Goal: Information Seeking & Learning: Find specific fact

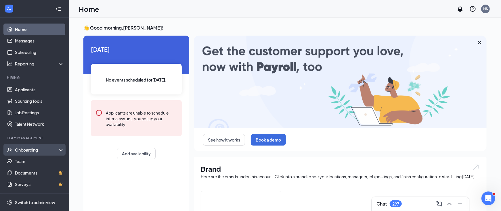
click at [22, 149] on div "Onboarding" at bounding box center [37, 150] width 44 height 6
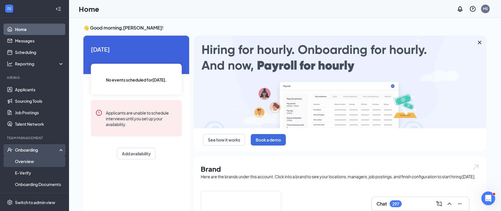
click at [24, 158] on link "Overview" at bounding box center [39, 161] width 49 height 11
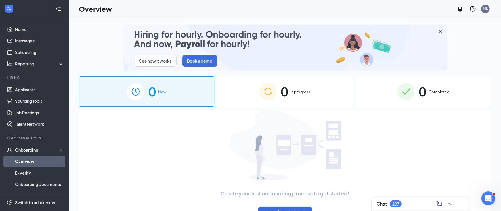
click at [397, 86] on img at bounding box center [405, 91] width 17 height 17
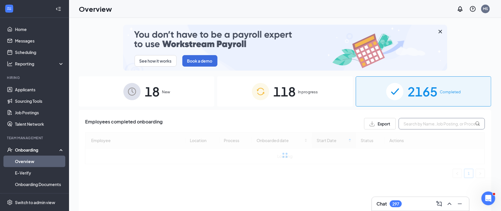
click at [411, 124] on input "text" at bounding box center [441, 123] width 86 height 11
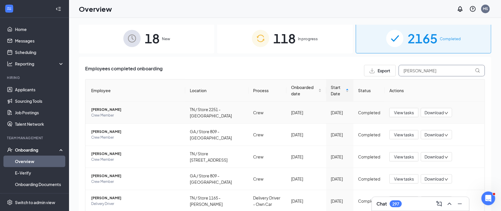
scroll to position [50, 0]
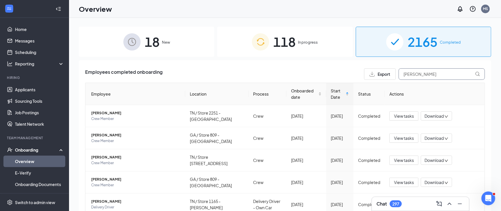
drag, startPoint x: 414, startPoint y: 74, endPoint x: 385, endPoint y: 70, distance: 29.3
click at [385, 71] on div "Export [PERSON_NAME]" at bounding box center [424, 73] width 121 height 11
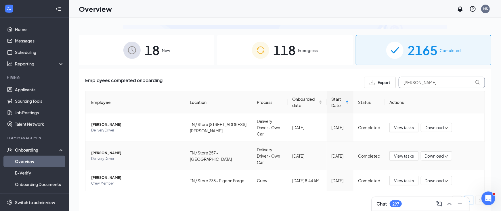
scroll to position [30, 0]
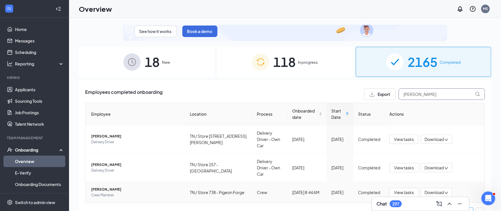
type input "ogle"
click at [427, 190] on span "Download" at bounding box center [433, 193] width 19 height 6
click at [434, 193] on div "Download summary" at bounding box center [449, 194] width 62 height 7
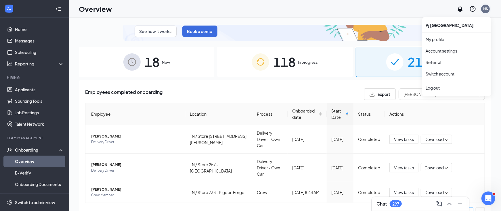
click at [487, 9] on div "MS" at bounding box center [485, 8] width 5 height 5
click at [447, 72] on link "Switch account" at bounding box center [440, 73] width 29 height 5
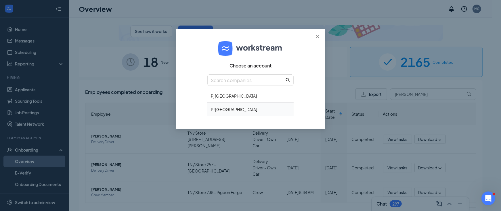
click at [230, 111] on div "PJ United FL" at bounding box center [250, 110] width 86 height 14
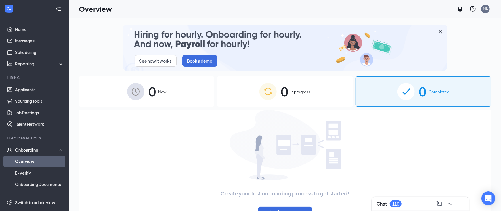
click at [397, 92] on img at bounding box center [405, 91] width 17 height 17
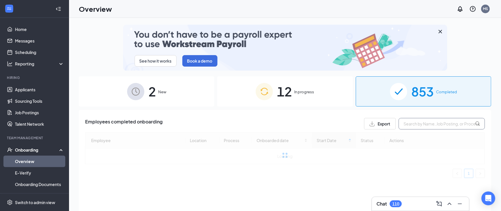
click at [419, 127] on input "text" at bounding box center [441, 123] width 86 height 11
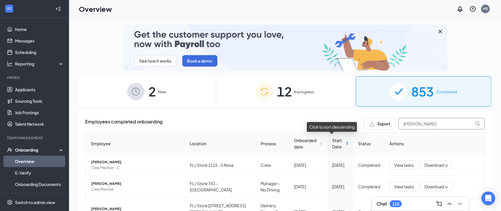
type input "[PERSON_NAME]"
click at [340, 144] on div "Start Date" at bounding box center [340, 143] width 17 height 13
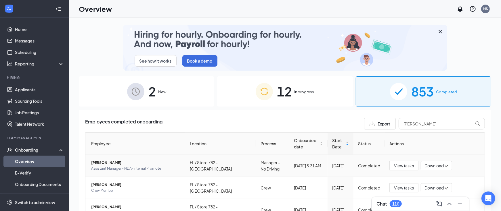
click at [428, 163] on span "Download" at bounding box center [433, 166] width 19 height 6
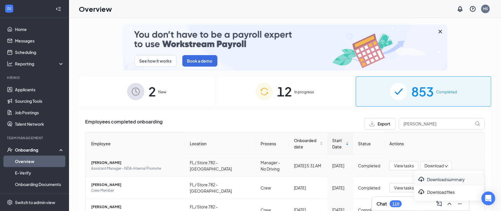
click at [442, 179] on div "Download summary" at bounding box center [449, 179] width 62 height 7
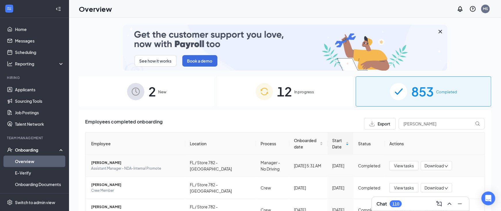
click at [105, 162] on span "Cindy Taylor" at bounding box center [135, 163] width 89 height 6
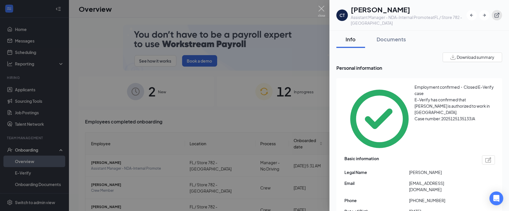
click at [496, 15] on icon "ExternalLink" at bounding box center [497, 15] width 6 height 6
drag, startPoint x: 409, startPoint y: 149, endPoint x: 466, endPoint y: 148, distance: 57.8
click at [466, 180] on div "Email cinladon080219@outloo.com" at bounding box center [420, 186] width 151 height 13
drag, startPoint x: 466, startPoint y: 148, endPoint x: 440, endPoint y: 151, distance: 26.0
copy div "cinladon080219@outloo.com"
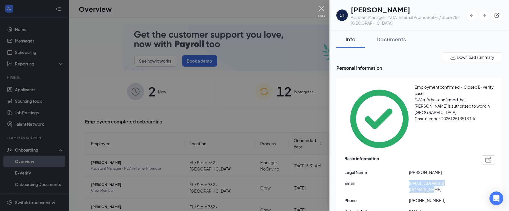
click at [321, 8] on img at bounding box center [321, 11] width 7 height 11
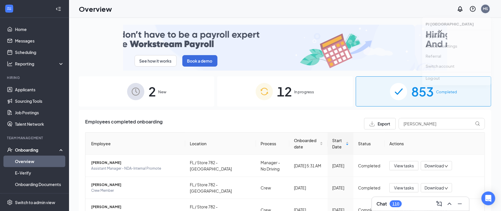
click at [486, 9] on div "MS" at bounding box center [485, 8] width 5 height 5
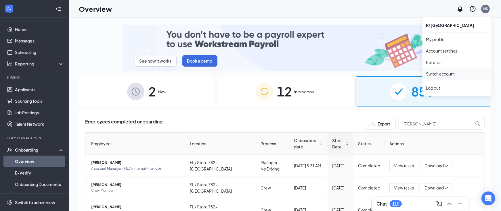
click at [447, 73] on link "Switch account" at bounding box center [440, 73] width 29 height 5
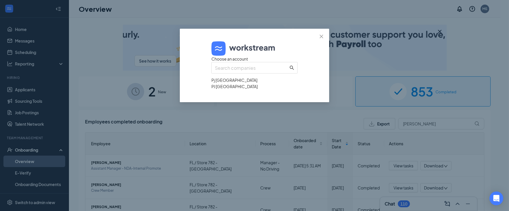
click at [235, 83] on div "Pj United Chattanooga" at bounding box center [255, 80] width 86 height 6
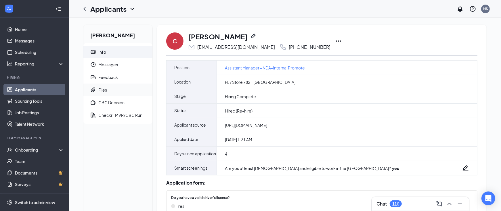
click at [108, 89] on span "Files" at bounding box center [122, 90] width 49 height 13
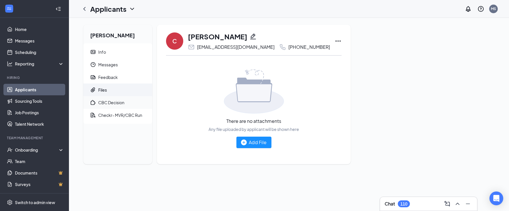
click at [120, 101] on div "CBC Decision" at bounding box center [111, 103] width 26 height 6
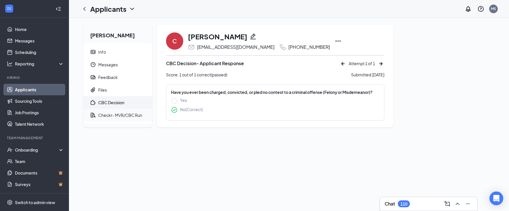
click at [127, 114] on div "Checkr- MVR/CBC Run" at bounding box center [120, 115] width 44 height 6
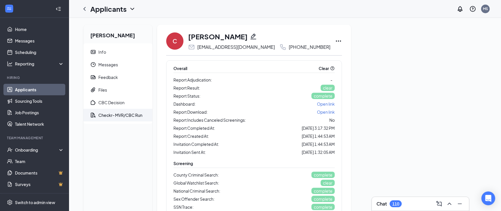
click at [317, 102] on span "Open link" at bounding box center [326, 103] width 18 height 5
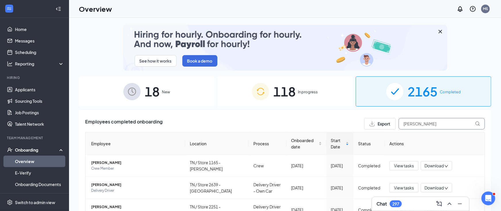
drag, startPoint x: 411, startPoint y: 124, endPoint x: 388, endPoint y: 123, distance: 22.7
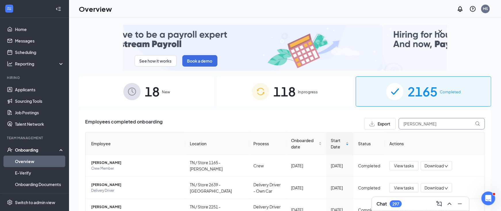
click at [388, 123] on div "Export [PERSON_NAME]" at bounding box center [424, 123] width 121 height 11
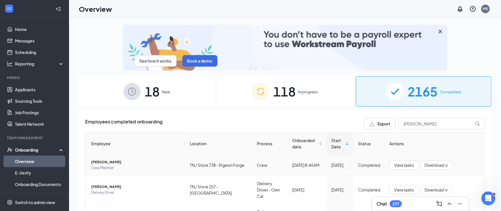
click at [102, 161] on span "[PERSON_NAME]" at bounding box center [135, 163] width 89 height 6
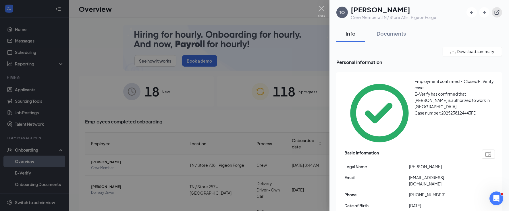
click at [499, 13] on icon "ExternalLink" at bounding box center [497, 12] width 6 height 6
drag, startPoint x: 410, startPoint y: 142, endPoint x: 469, endPoint y: 139, distance: 59.3
click at [469, 148] on div "Basic information Legal Name Timothy Ogle Email 420timothyogle@gmail.com Phone …" at bounding box center [420, 202] width 151 height 109
drag, startPoint x: 469, startPoint y: 139, endPoint x: 444, endPoint y: 142, distance: 25.8
copy span "[EMAIL_ADDRESS][DOMAIN_NAME]"
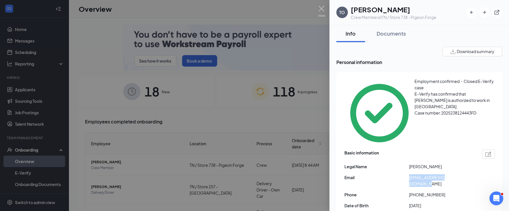
click at [103, 101] on div at bounding box center [254, 105] width 509 height 211
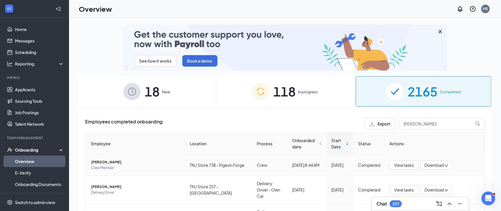
click at [99, 161] on span "[PERSON_NAME]" at bounding box center [135, 163] width 89 height 6
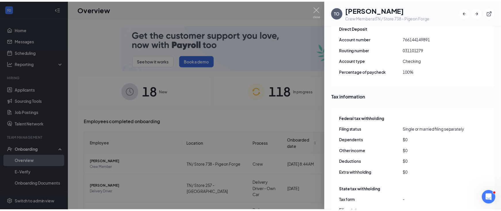
scroll to position [536, 0]
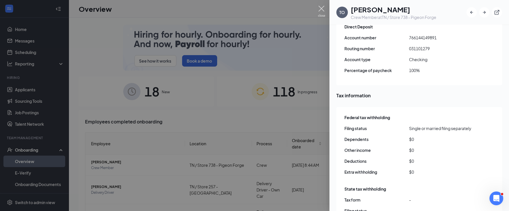
click at [321, 7] on img at bounding box center [321, 11] width 7 height 11
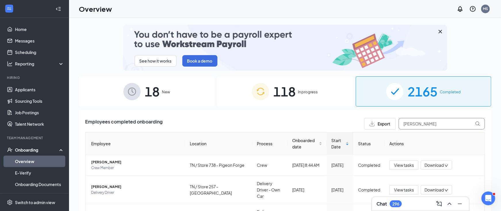
drag, startPoint x: 404, startPoint y: 124, endPoint x: 380, endPoint y: 123, distance: 23.6
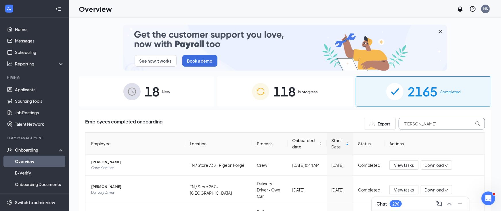
click at [380, 123] on div "Export ogle" at bounding box center [424, 123] width 121 height 11
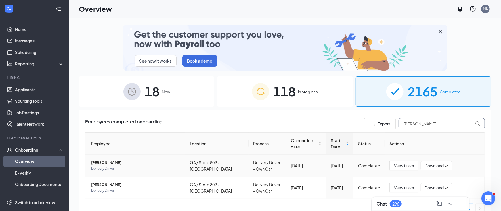
scroll to position [7, 0]
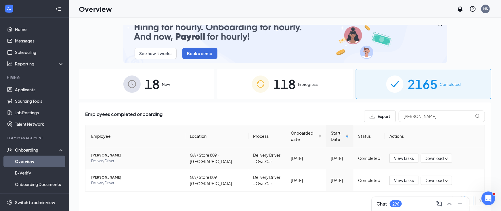
click at [101, 154] on span "Jacob K Busch" at bounding box center [135, 156] width 89 height 6
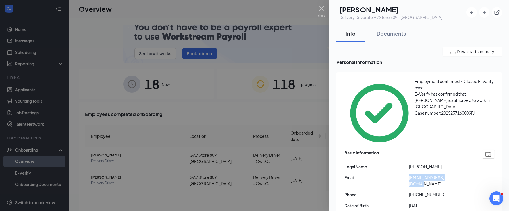
drag, startPoint x: 409, startPoint y: 143, endPoint x: 461, endPoint y: 141, distance: 52.1
click at [461, 175] on div "Email buschjacob1@gmail.com" at bounding box center [420, 181] width 151 height 13
drag, startPoint x: 461, startPoint y: 141, endPoint x: 442, endPoint y: 143, distance: 18.9
copy div "[EMAIL_ADDRESS][DOMAIN_NAME]"
click at [81, 88] on div at bounding box center [254, 105] width 509 height 211
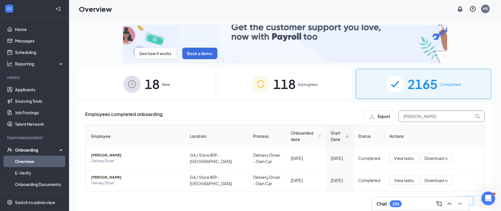
drag, startPoint x: 411, startPoint y: 117, endPoint x: 378, endPoint y: 114, distance: 32.9
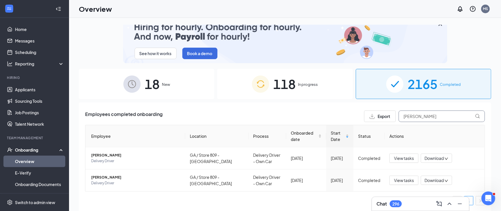
click at [378, 114] on div "Export busch" at bounding box center [424, 116] width 121 height 11
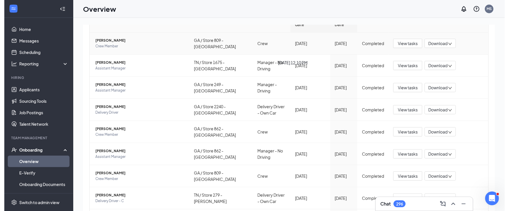
scroll to position [88, 0]
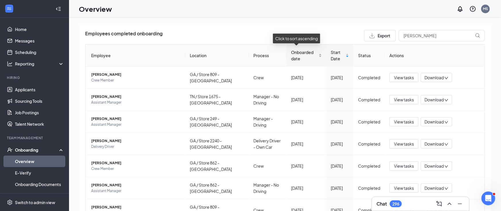
click at [310, 57] on div "Onboarded date" at bounding box center [306, 55] width 30 height 13
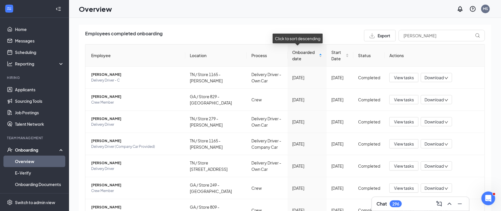
click at [310, 54] on div "Onboarded date" at bounding box center [307, 55] width 30 height 13
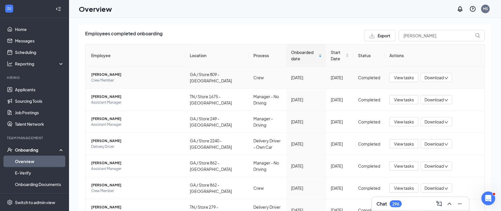
click at [105, 72] on span "Nikolai Ely" at bounding box center [135, 75] width 89 height 6
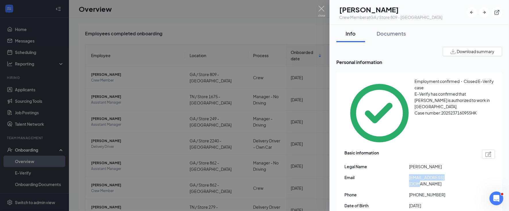
drag, startPoint x: 410, startPoint y: 142, endPoint x: 454, endPoint y: 141, distance: 44.6
click at [454, 175] on span "n34232445@gmail.com" at bounding box center [441, 181] width 65 height 13
drag, startPoint x: 454, startPoint y: 141, endPoint x: 438, endPoint y: 141, distance: 15.8
copy span "n34232445@gmail.com"
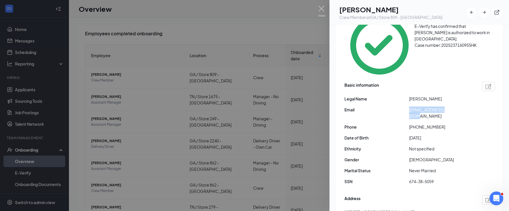
scroll to position [96, 0]
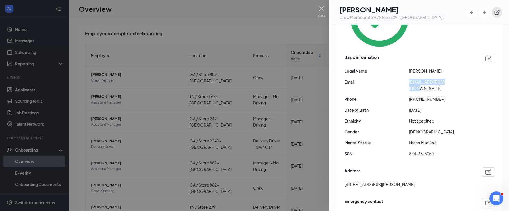
click at [496, 11] on icon "ExternalLink" at bounding box center [497, 12] width 6 height 6
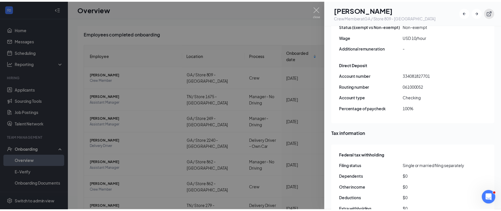
scroll to position [536, 0]
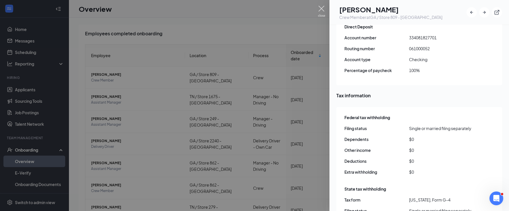
click at [322, 7] on img at bounding box center [321, 11] width 7 height 11
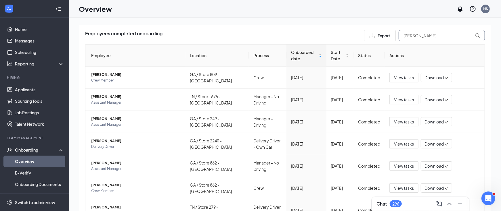
drag, startPoint x: 408, startPoint y: 36, endPoint x: 390, endPoint y: 34, distance: 17.9
click at [398, 34] on input "ely" at bounding box center [441, 35] width 86 height 11
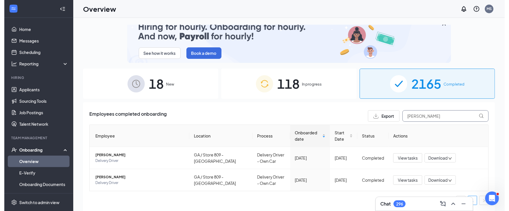
scroll to position [7, 0]
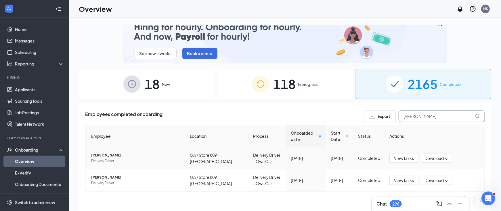
type input "busch"
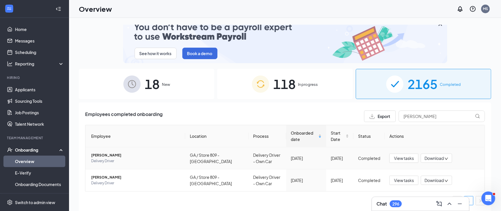
click at [106, 154] on span "Jacob K Busch" at bounding box center [135, 156] width 89 height 6
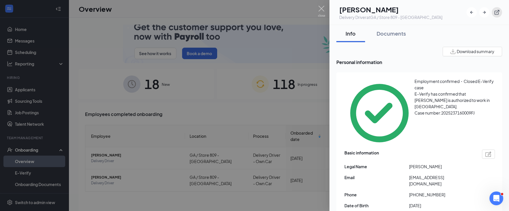
click at [498, 12] on icon "ExternalLink" at bounding box center [497, 12] width 6 height 6
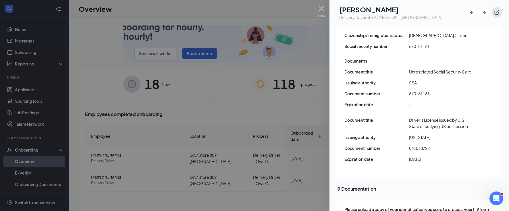
scroll to position [824, 0]
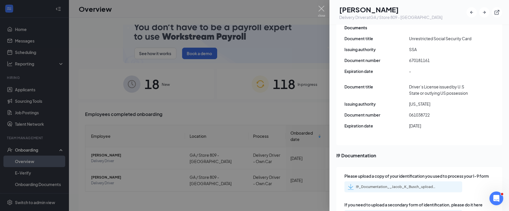
click at [409, 185] on div "I9_Documentation__Jacob_K_Busch_uploadedfile_20250823.pdf.pdf" at bounding box center [396, 187] width 80 height 5
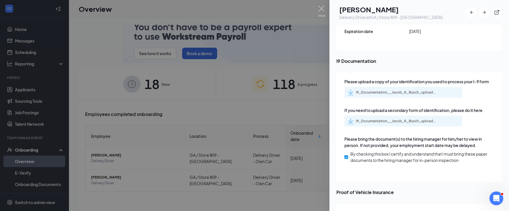
scroll to position [958, 0]
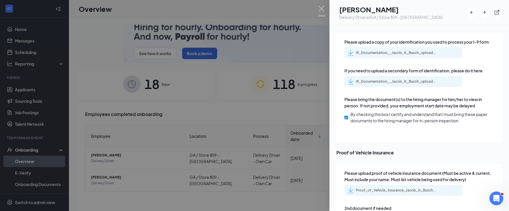
click at [395, 188] on div "Proof_of_Vehicle_Insurance_Jacob_K_Busch_uploadedfile_20250823.pdf.pdf" at bounding box center [396, 190] width 80 height 5
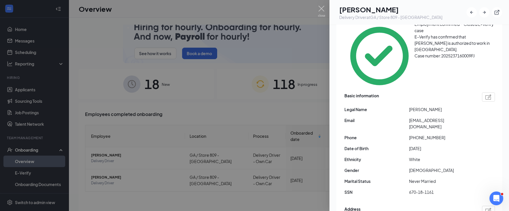
scroll to position [0, 0]
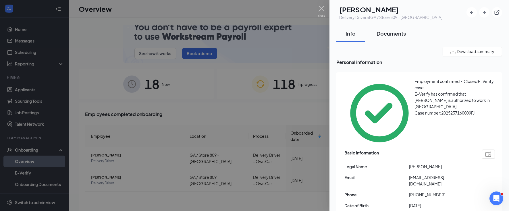
click at [390, 30] on div "Documents" at bounding box center [391, 33] width 29 height 7
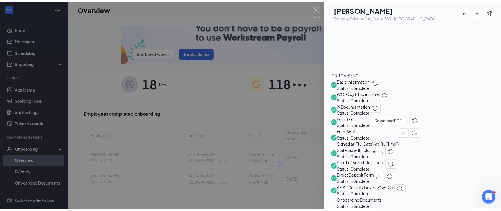
scroll to position [191, 0]
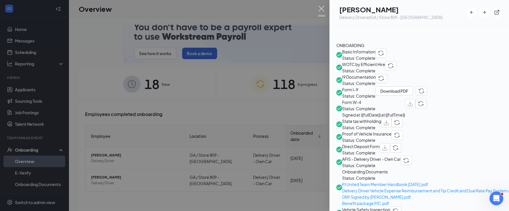
click at [321, 6] on img at bounding box center [321, 11] width 7 height 11
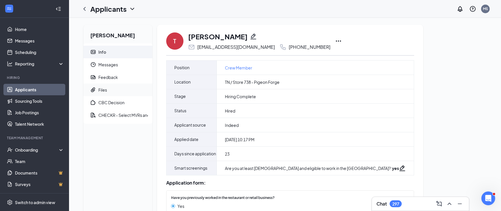
click at [103, 89] on div "Files" at bounding box center [102, 90] width 9 height 6
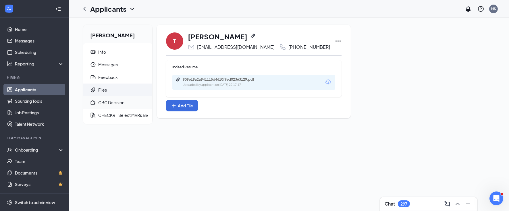
click at [110, 101] on div "CBC Decision" at bounding box center [111, 103] width 26 height 6
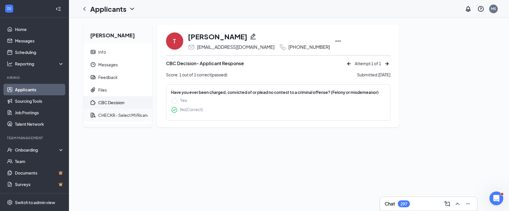
click at [114, 113] on div "CHECKR - Select MVRs and CBCs" at bounding box center [129, 115] width 63 height 6
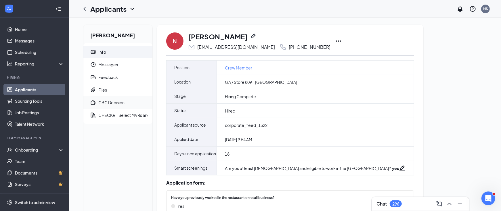
click at [102, 103] on div "CBC Decision" at bounding box center [111, 103] width 26 height 6
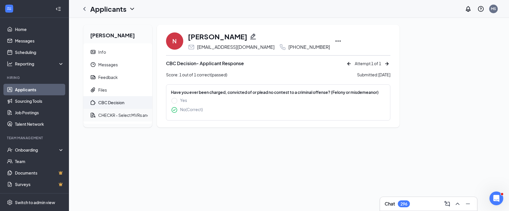
click at [103, 114] on div "CHECKR - Select MVRs and CBCs" at bounding box center [129, 115] width 63 height 6
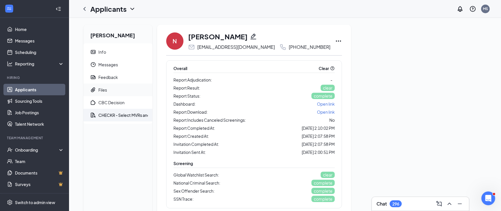
click at [99, 89] on div "Files" at bounding box center [102, 90] width 9 height 6
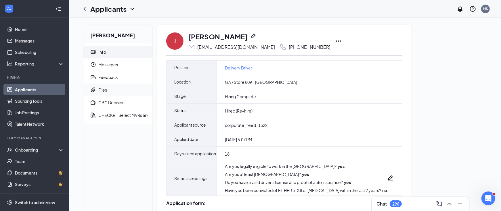
click at [100, 90] on div "Files" at bounding box center [102, 90] width 9 height 6
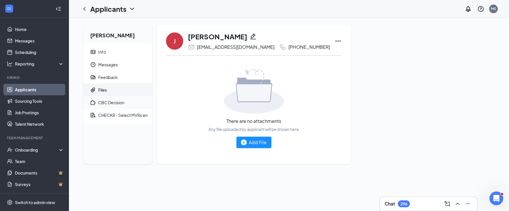
click at [109, 101] on div "CBC Decision" at bounding box center [111, 103] width 26 height 6
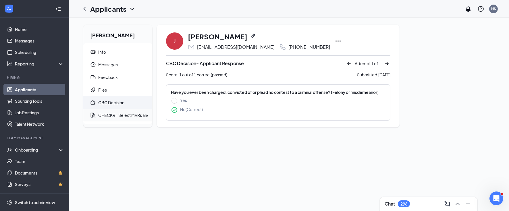
click at [121, 113] on div "CHECKR - Select MVRs and CBCs" at bounding box center [129, 115] width 63 height 6
